Goal: Find contact information: Find contact information

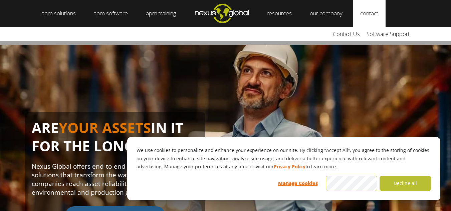
click at [375, 13] on link "contact" at bounding box center [369, 13] width 33 height 27
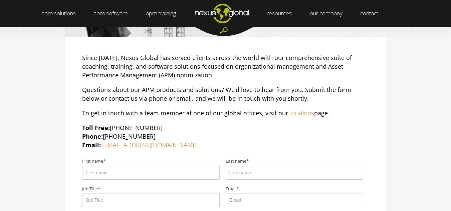
scroll to position [62, 0]
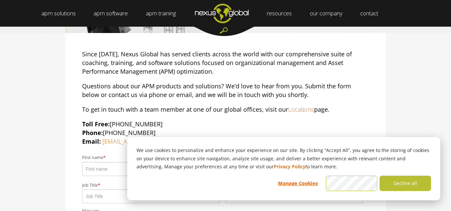
click at [450, 34] on html "We use cookies to personalize and enhance your experience on our site. By click…" at bounding box center [225, 43] width 451 height 211
